Goal: Transaction & Acquisition: Purchase product/service

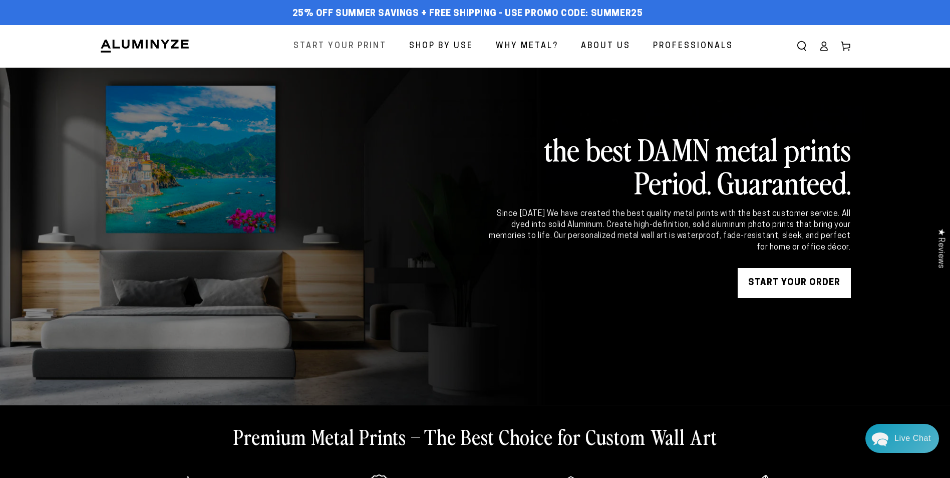
click at [364, 52] on span "Start Your Print" at bounding box center [339, 46] width 93 height 15
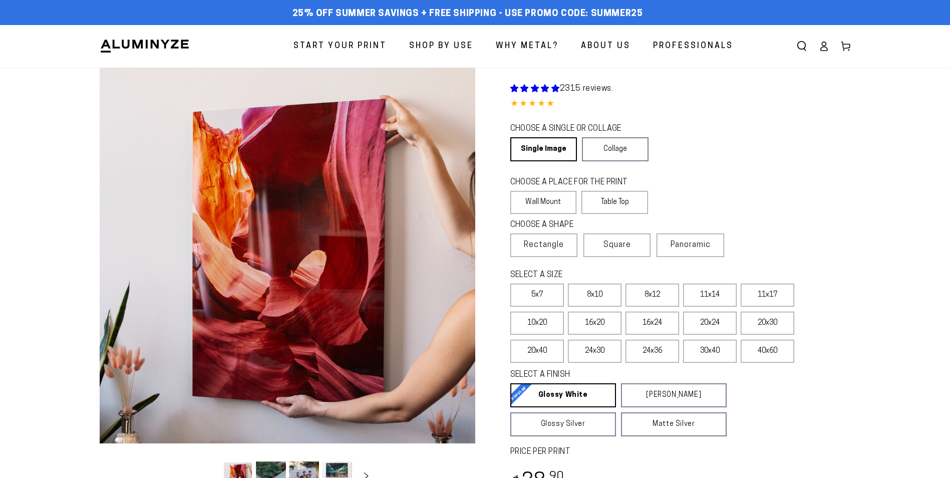
select select "**********"
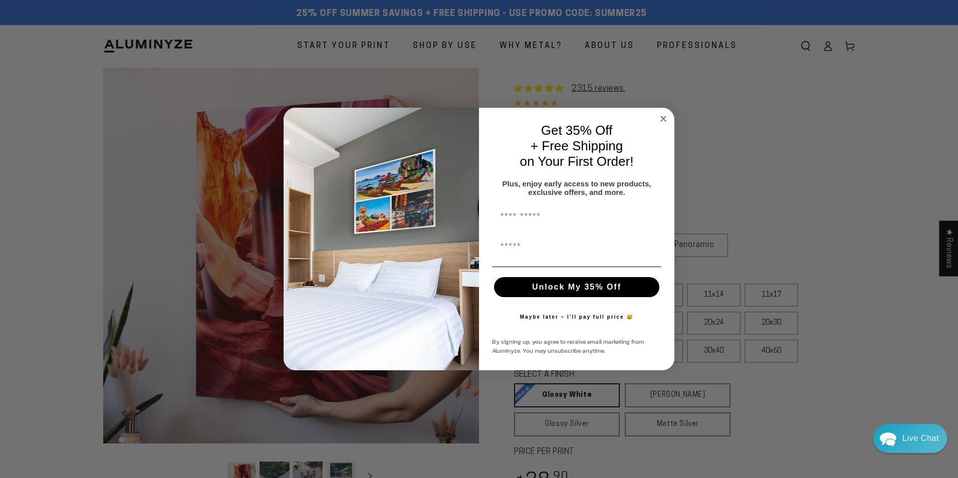
click at [661, 115] on circle "Close dialog" at bounding box center [664, 119] width 12 height 12
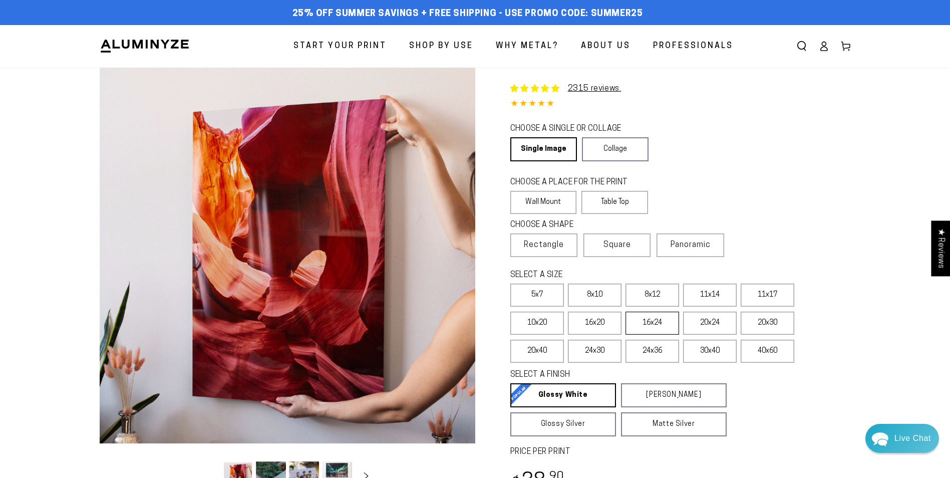
click at [668, 323] on label "16x24" at bounding box center [653, 323] width 54 height 23
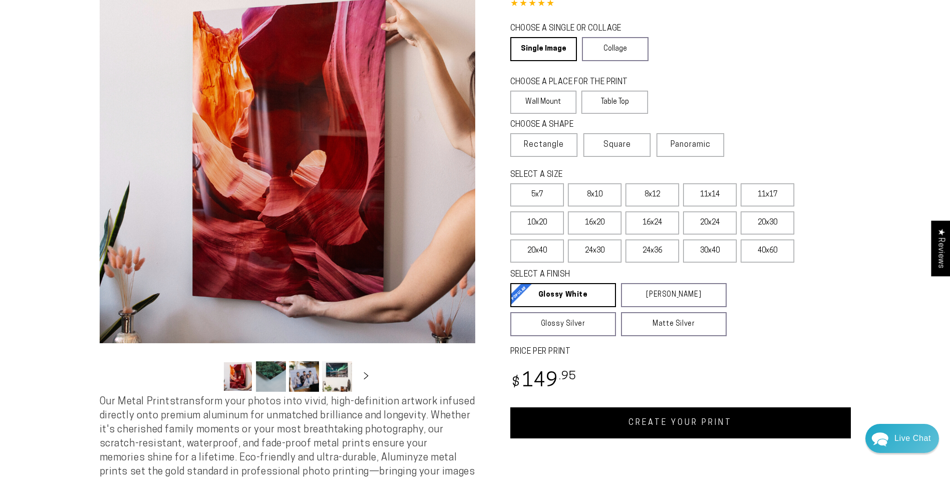
scroll to position [50, 0]
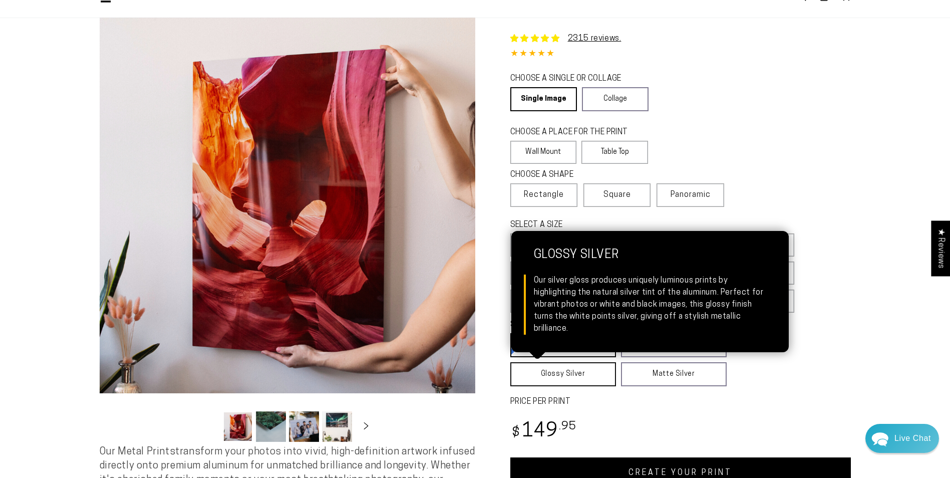
click at [539, 380] on link "Glossy Silver Glossy Silver Our silver gloss produces uniquely luminous prints …" at bounding box center [563, 374] width 106 height 24
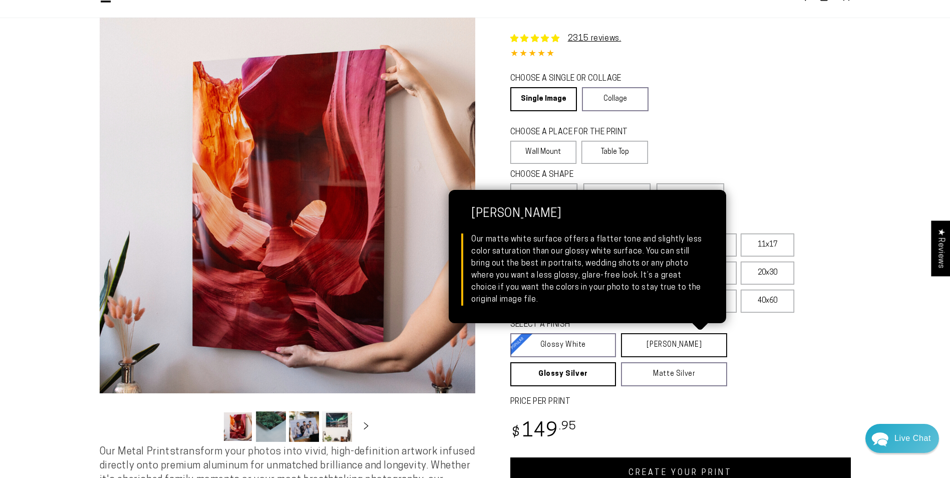
click at [693, 346] on link "Matte White Matte White Our matte white surface offers a flatter tone and sligh…" at bounding box center [674, 345] width 106 height 24
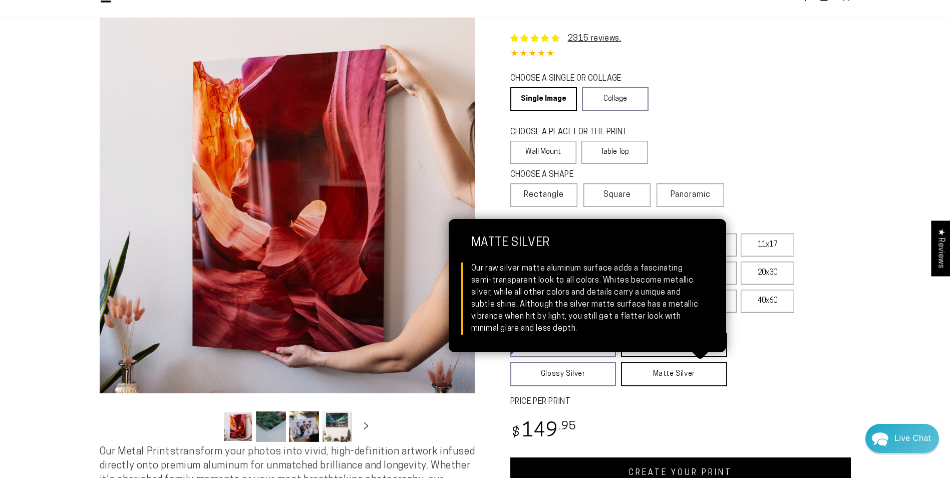
click at [650, 370] on link "Matte Silver Matte Silver Our raw silver matte aluminum surface adds a fascinat…" at bounding box center [674, 374] width 106 height 24
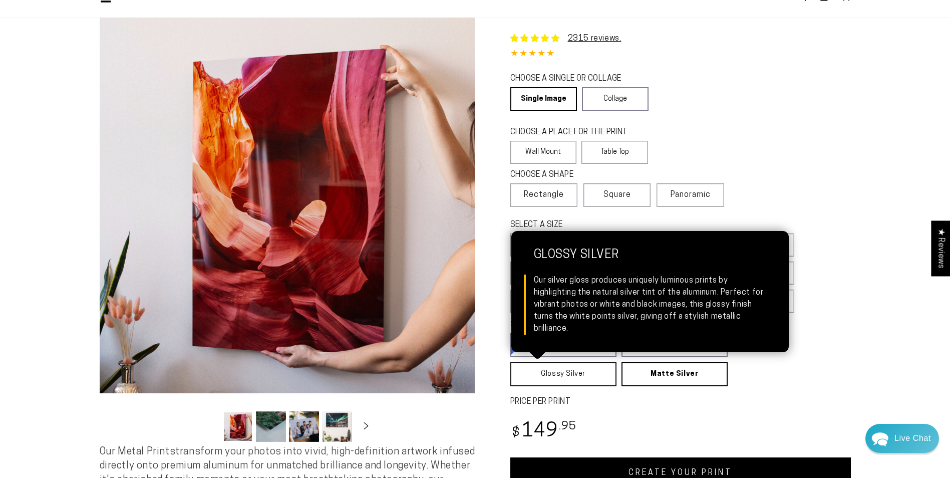
click at [594, 370] on link "Glossy Silver Glossy Silver Our silver gloss produces uniquely luminous prints …" at bounding box center [563, 374] width 106 height 24
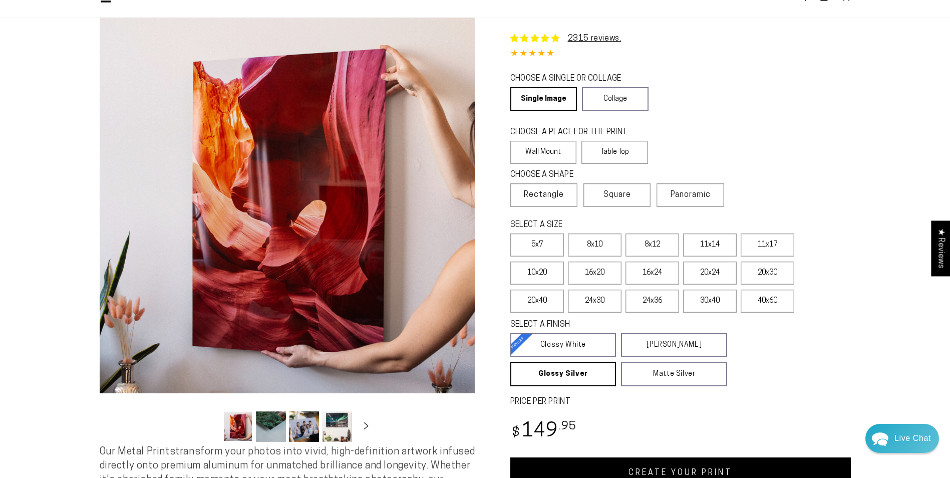
click at [804, 125] on div "CHOOSE A PLACE FOR THE PRINT Learn more Wall Mount Table Top" at bounding box center [680, 146] width 341 height 43
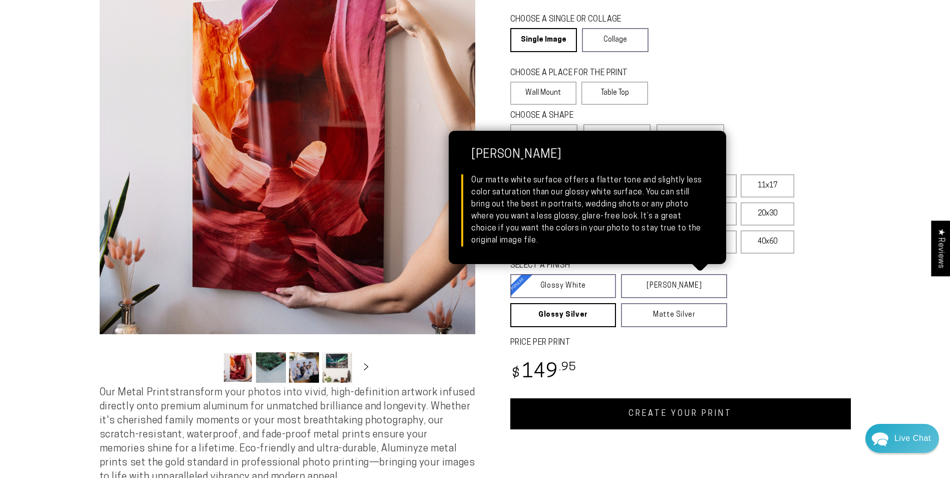
scroll to position [0, 0]
